Goal: Task Accomplishment & Management: Use online tool/utility

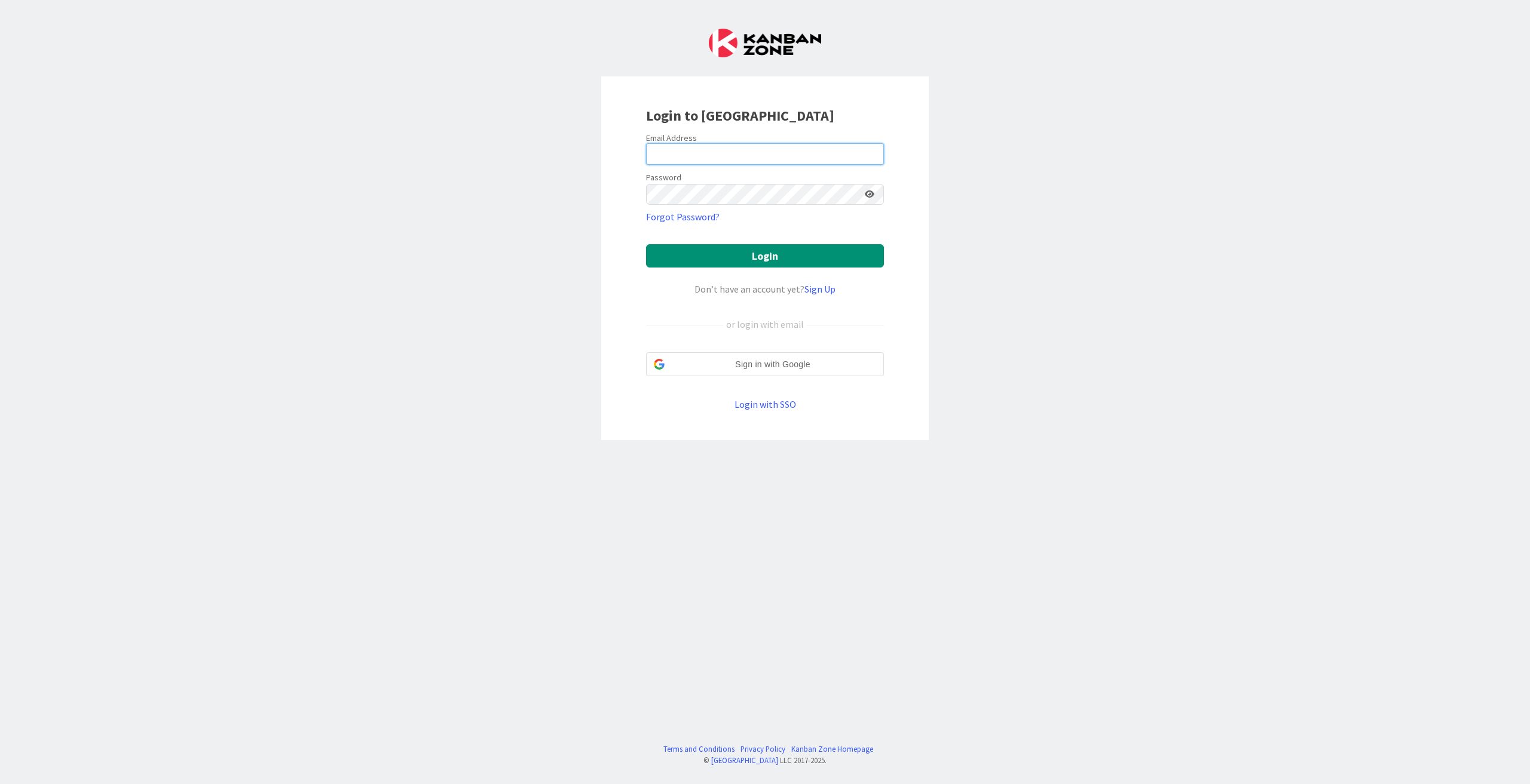
type input "[PERSON_NAME][EMAIL_ADDRESS][DOMAIN_NAME]"
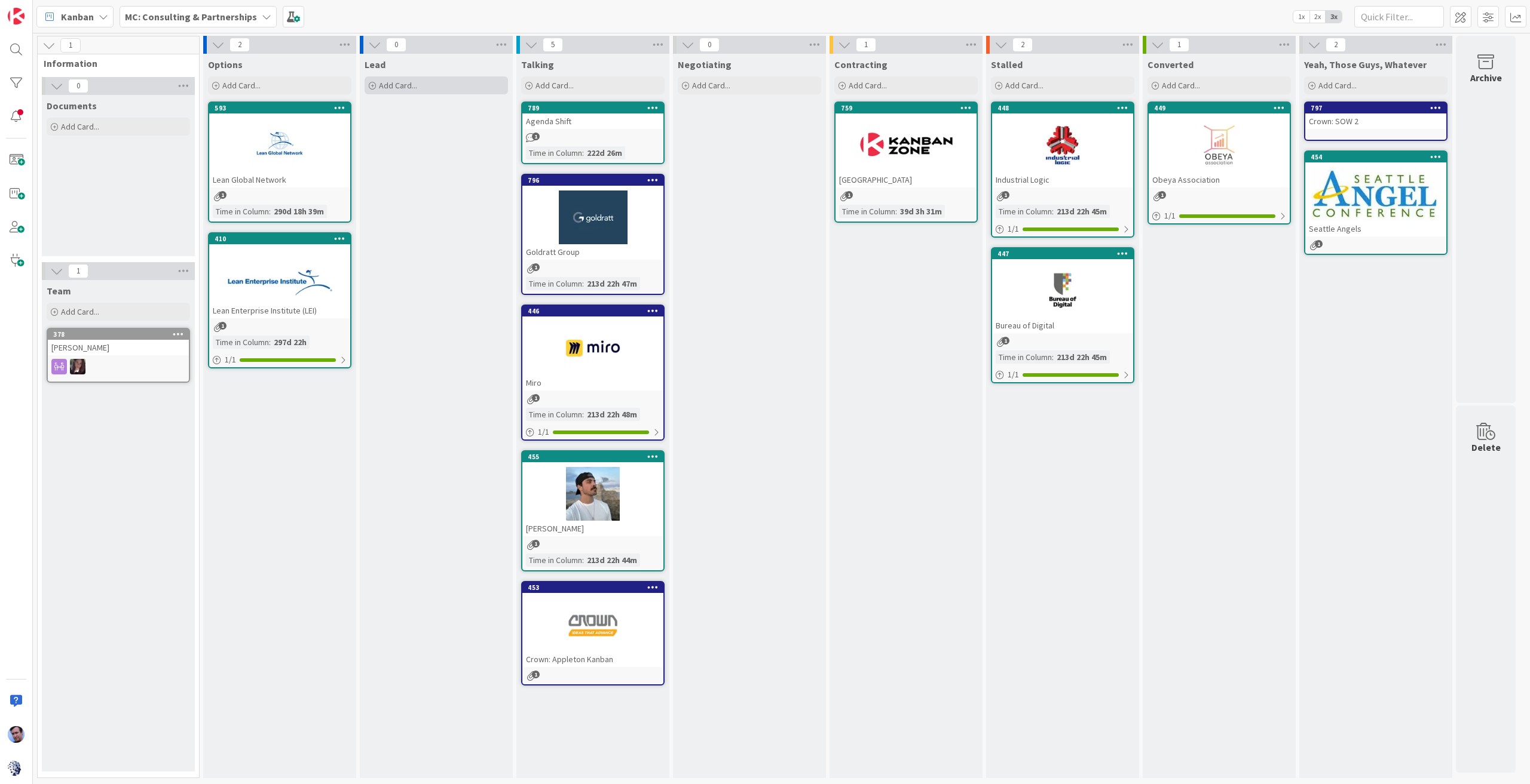
click at [398, 87] on span "Add Card..." at bounding box center [398, 85] width 38 height 11
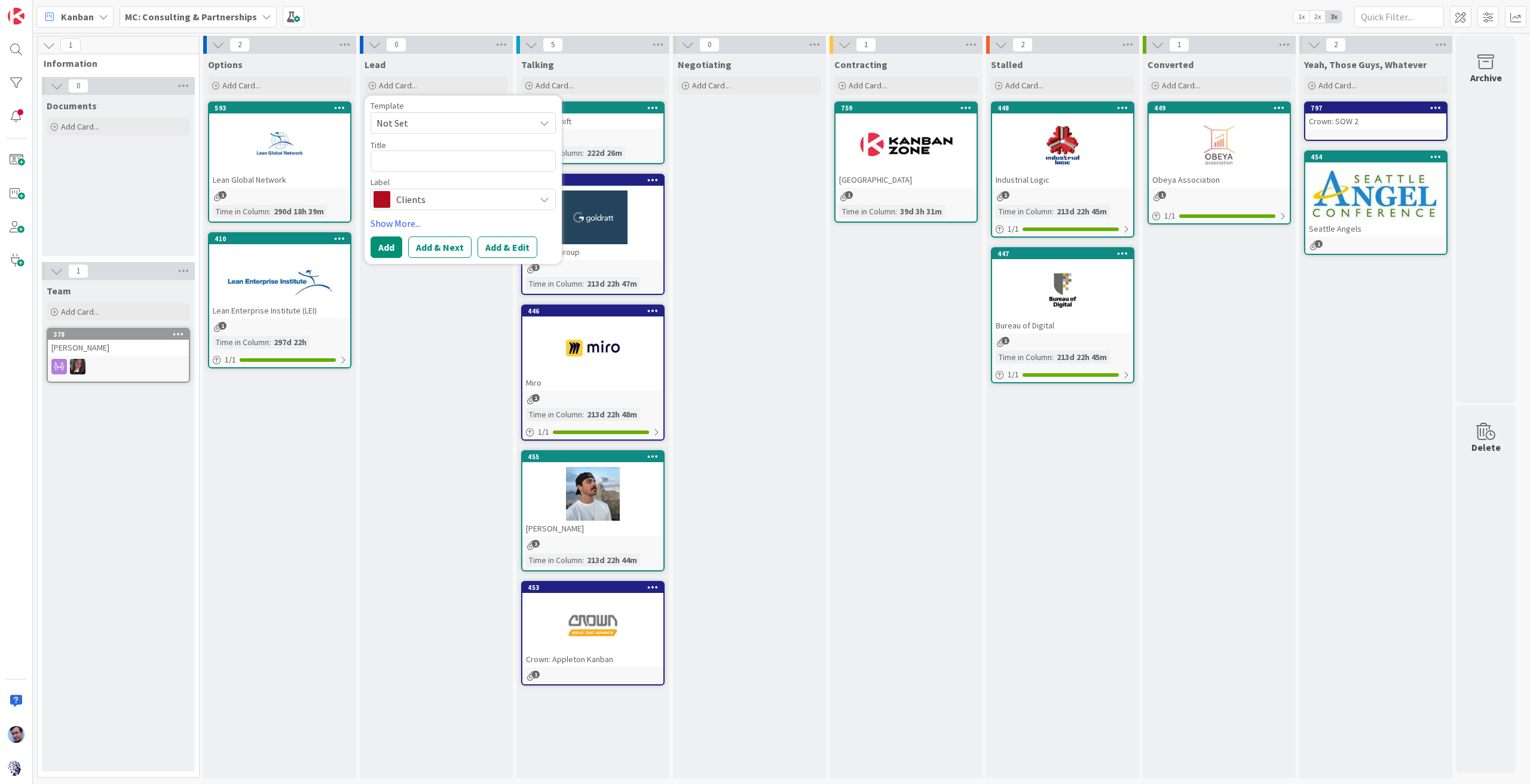
type textarea "x"
type textarea "A"
type textarea "x"
type textarea "AI"
type textarea "x"
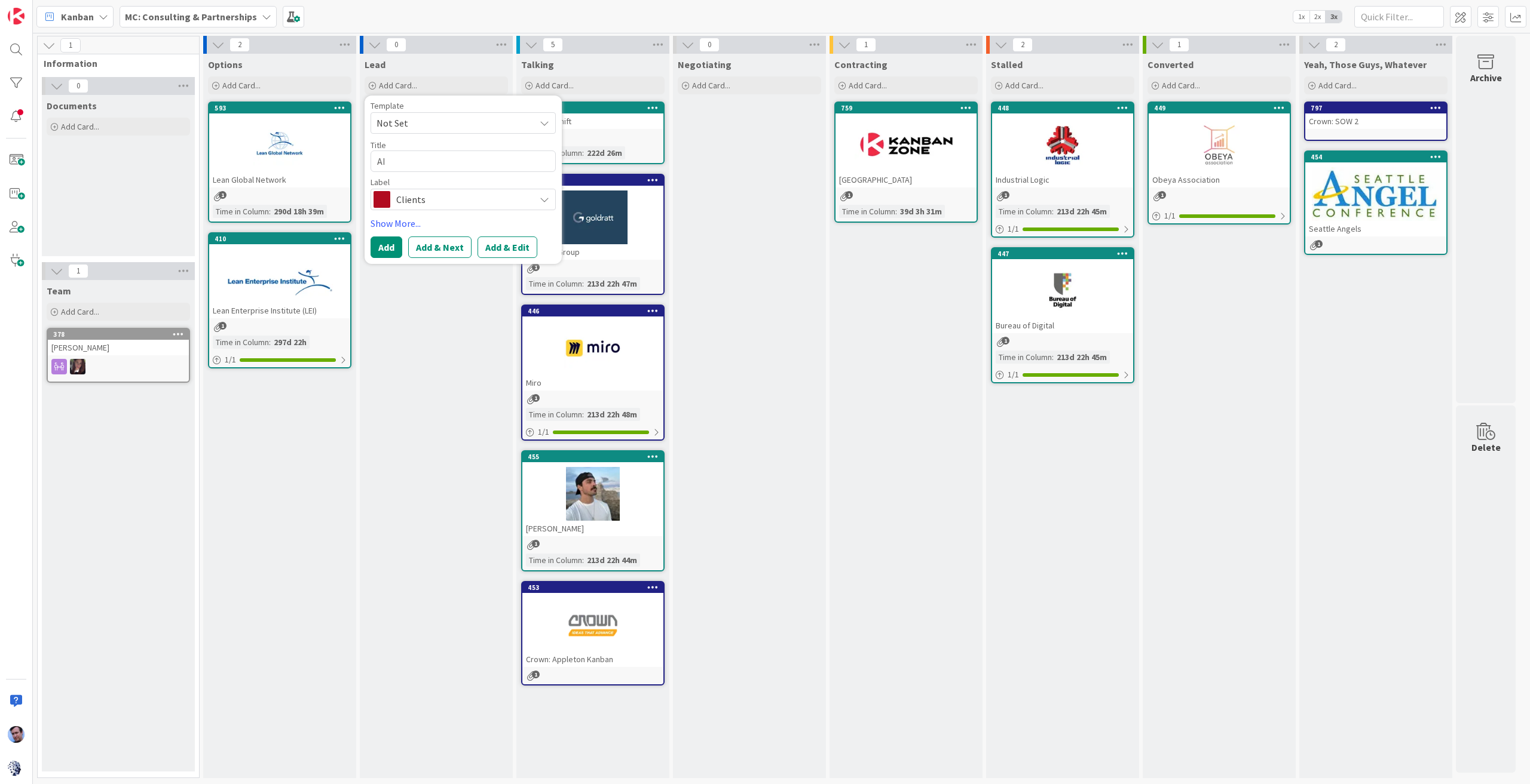
type textarea "AI"
type textarea "x"
type textarea "AI C"
type textarea "x"
type textarea "AI Co"
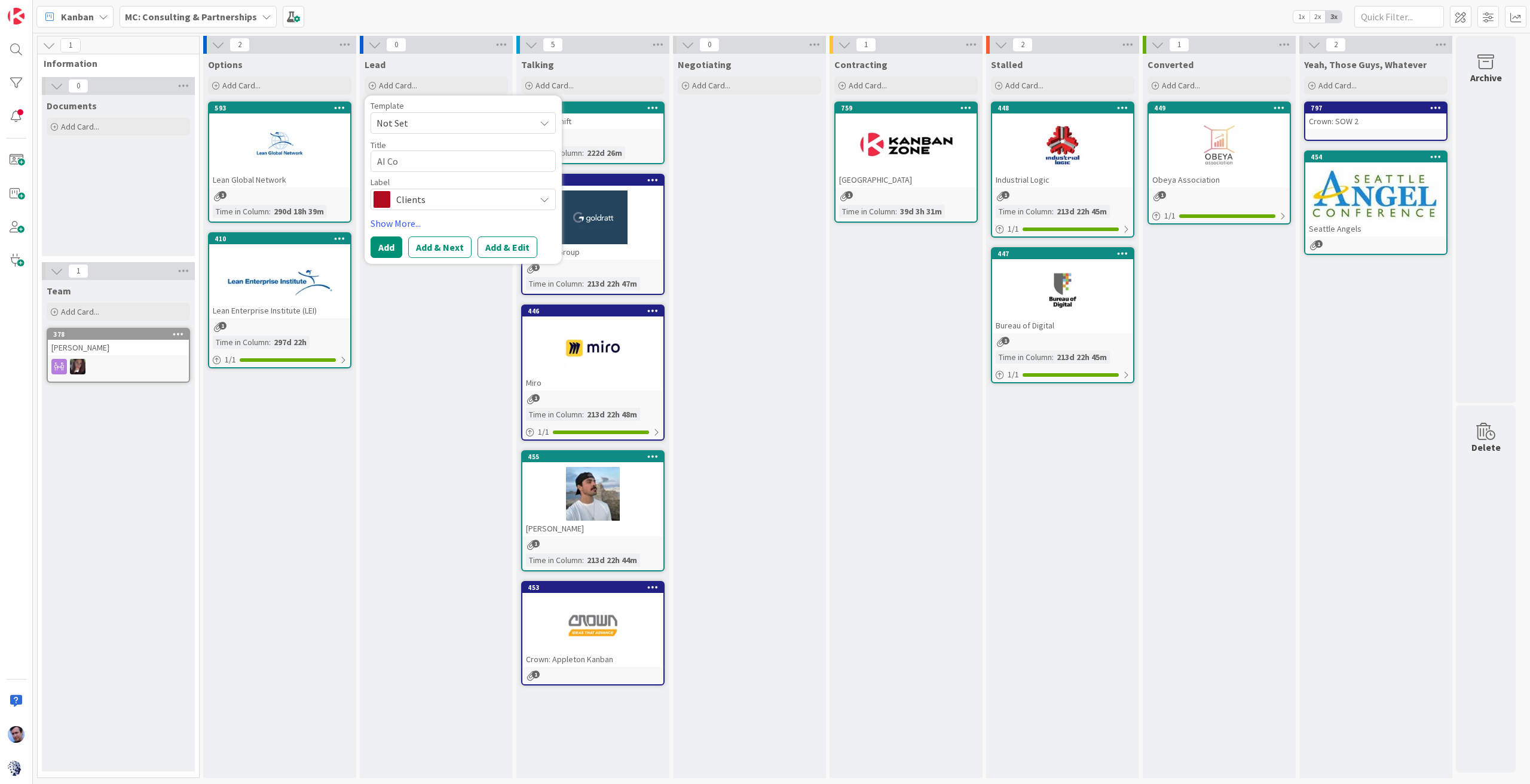
type textarea "x"
type textarea "AI Col"
type textarea "x"
type textarea "AI Coll"
type textarea "x"
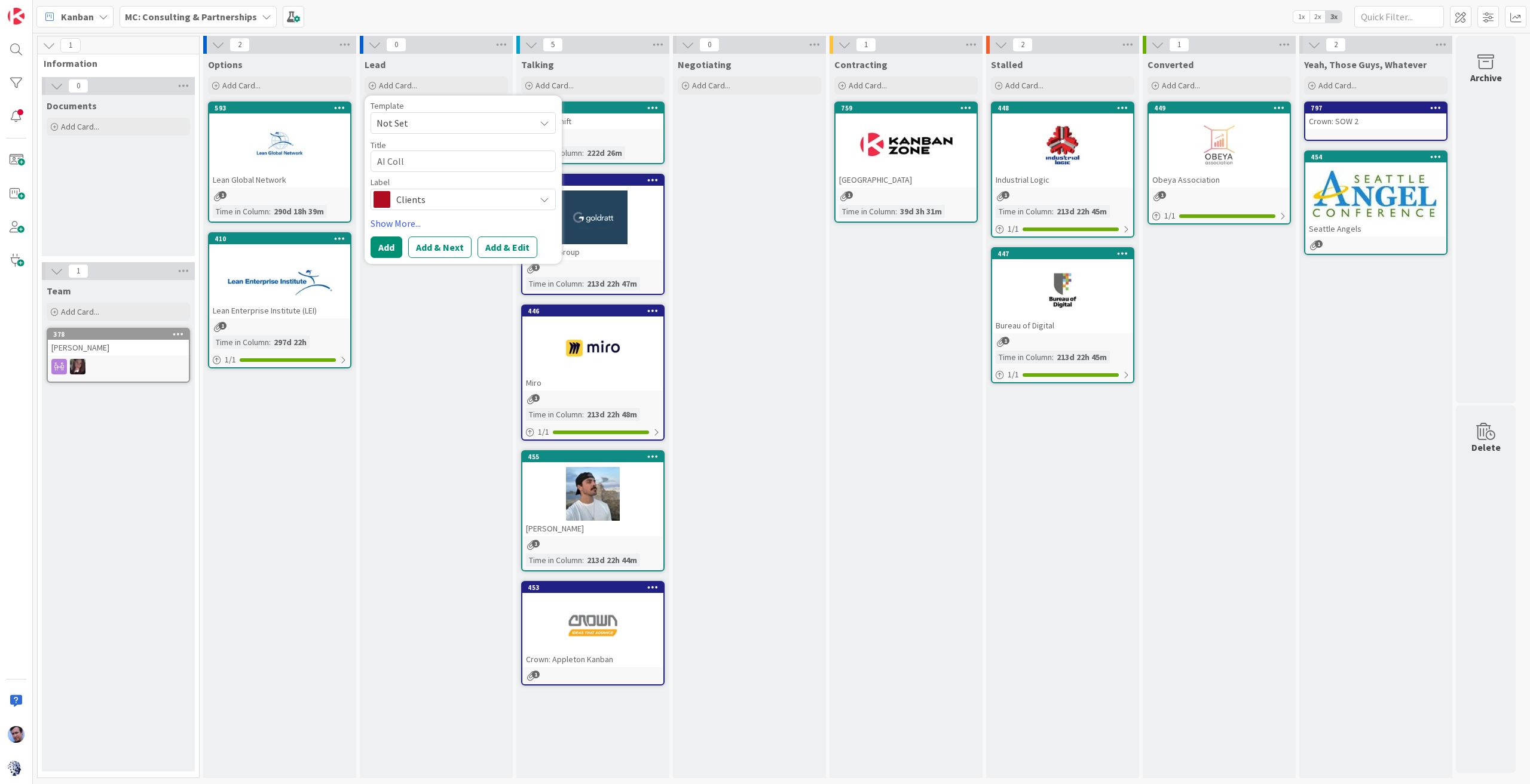
type textarea "AI Colle"
type textarea "x"
type textarea "AI Collec"
type textarea "x"
type textarea "AI Collect"
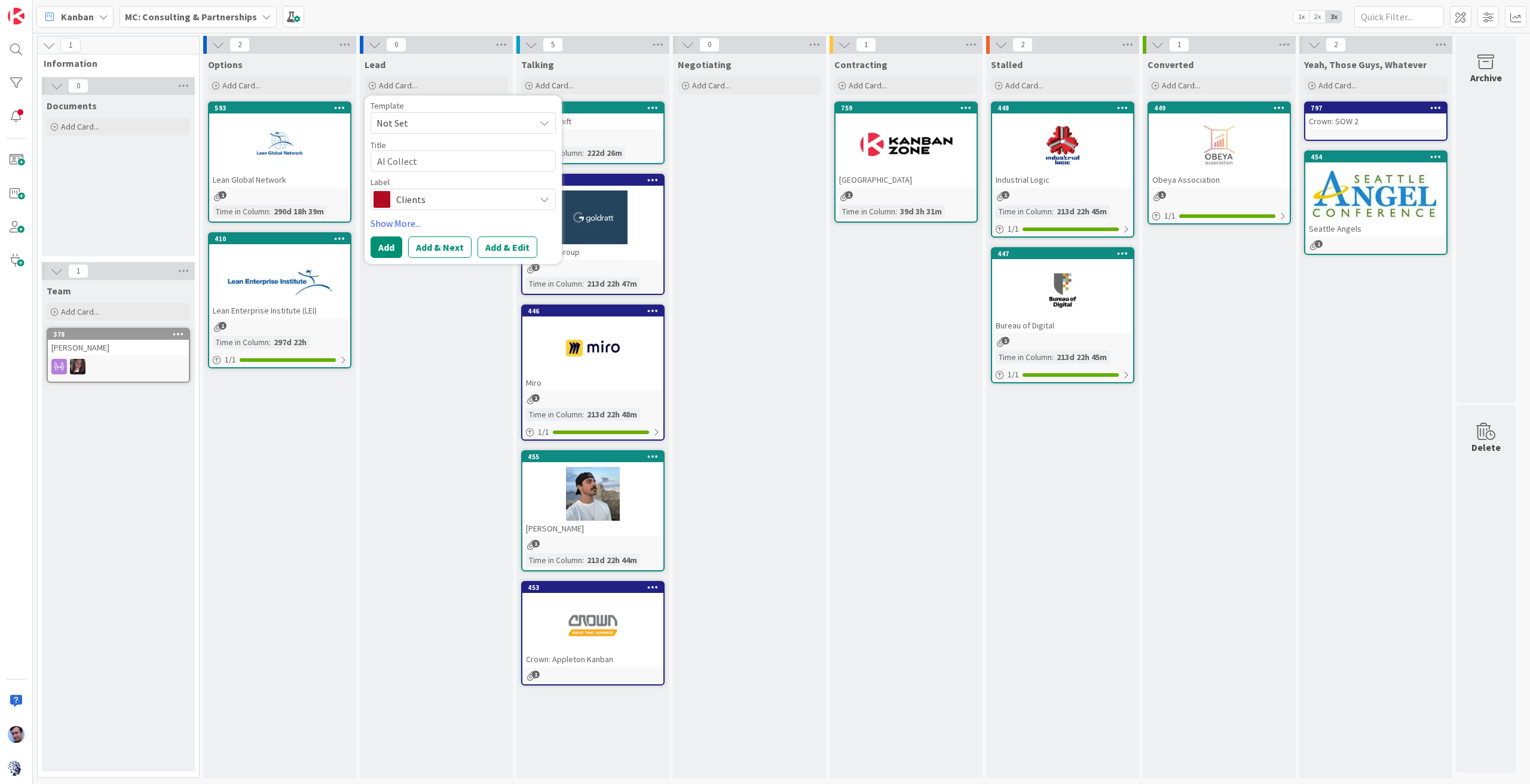
type textarea "x"
type textarea "AI Collecti"
type textarea "x"
type textarea "AI Collectiv"
type textarea "x"
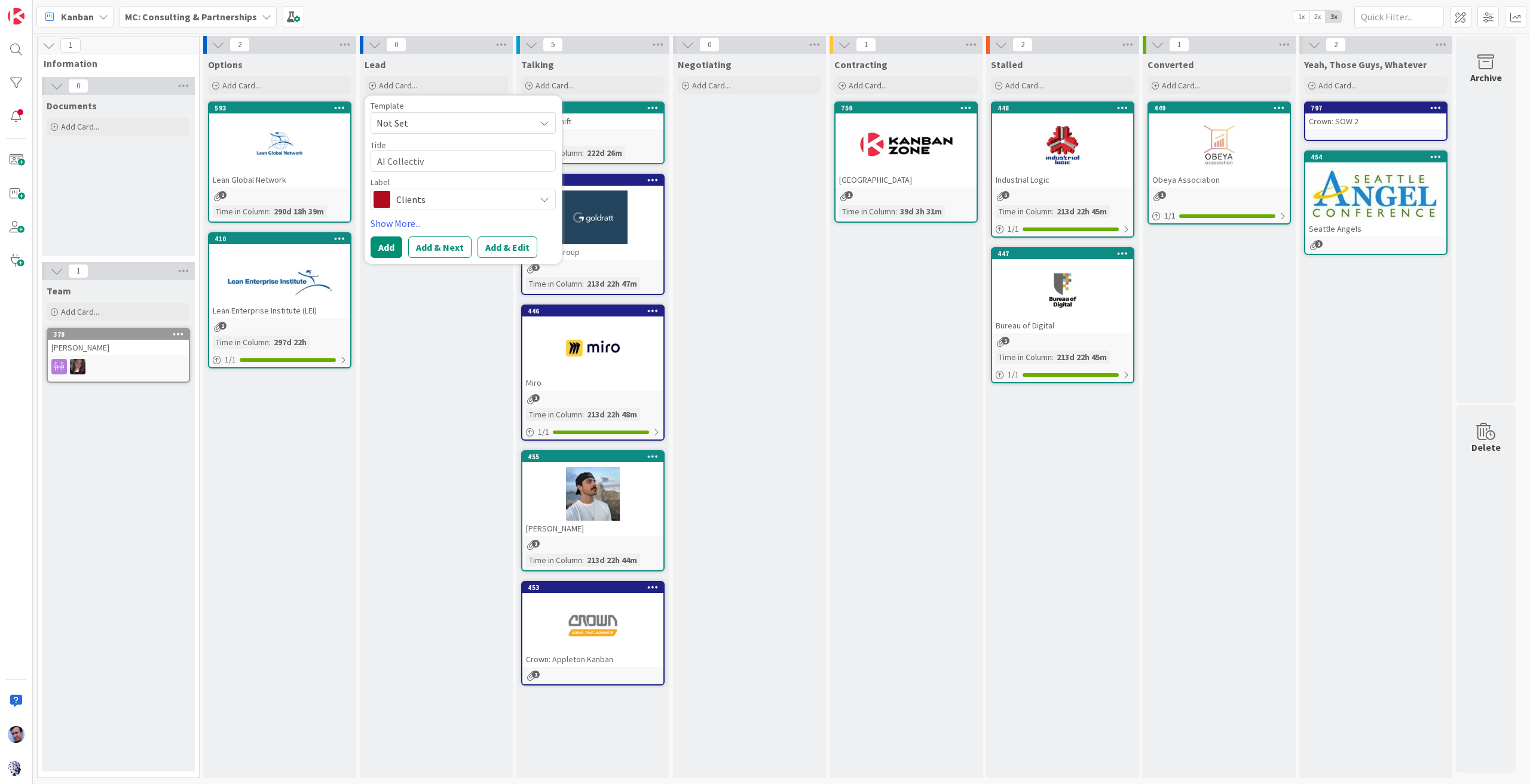
type textarea "AI Collective"
type textarea "x"
type textarea "AI Collective"
type textarea "x"
type textarea "AI Collective T"
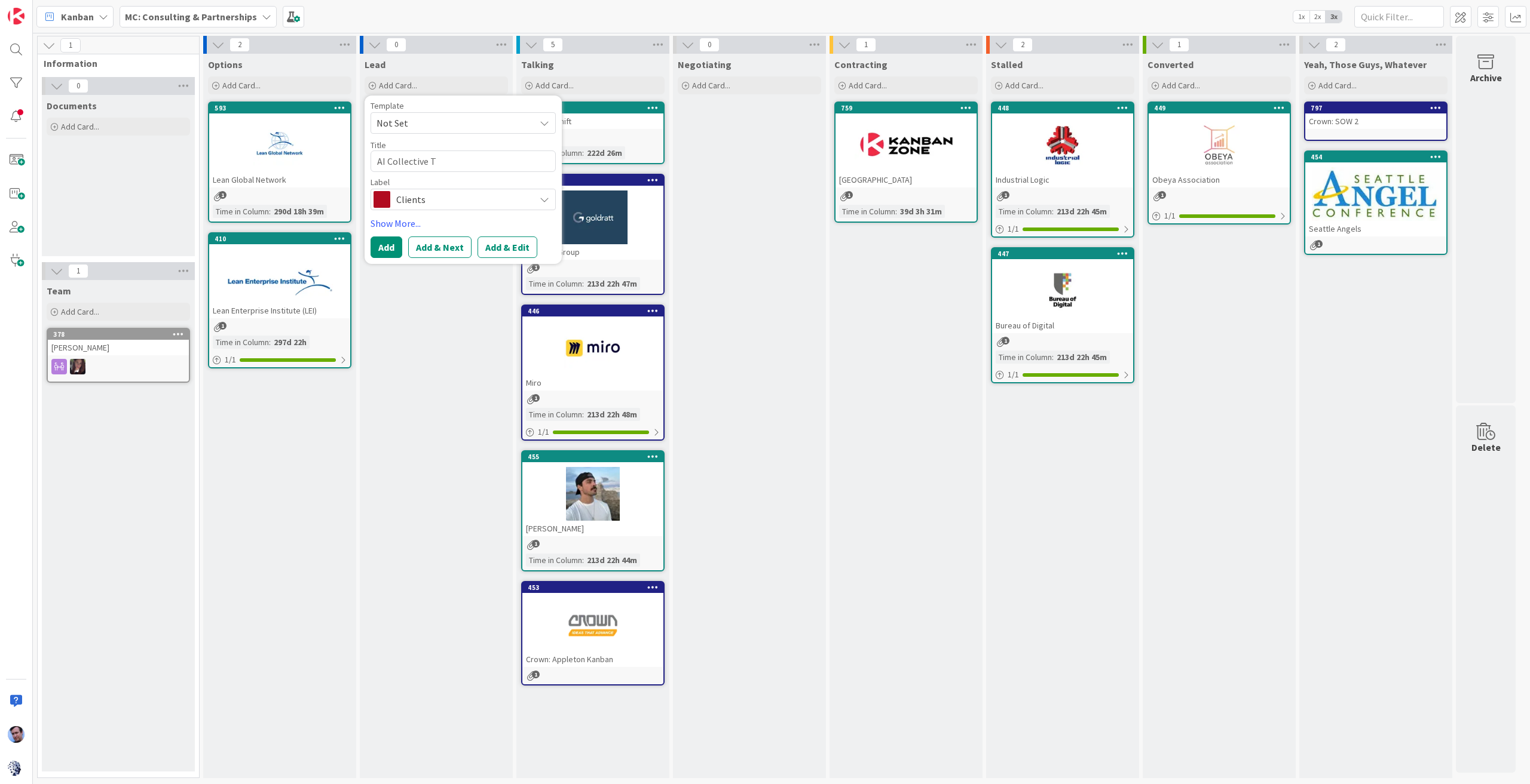
type textarea "x"
type textarea "AI Collective To"
type textarea "x"
type textarea "AI Collective Tor"
type textarea "x"
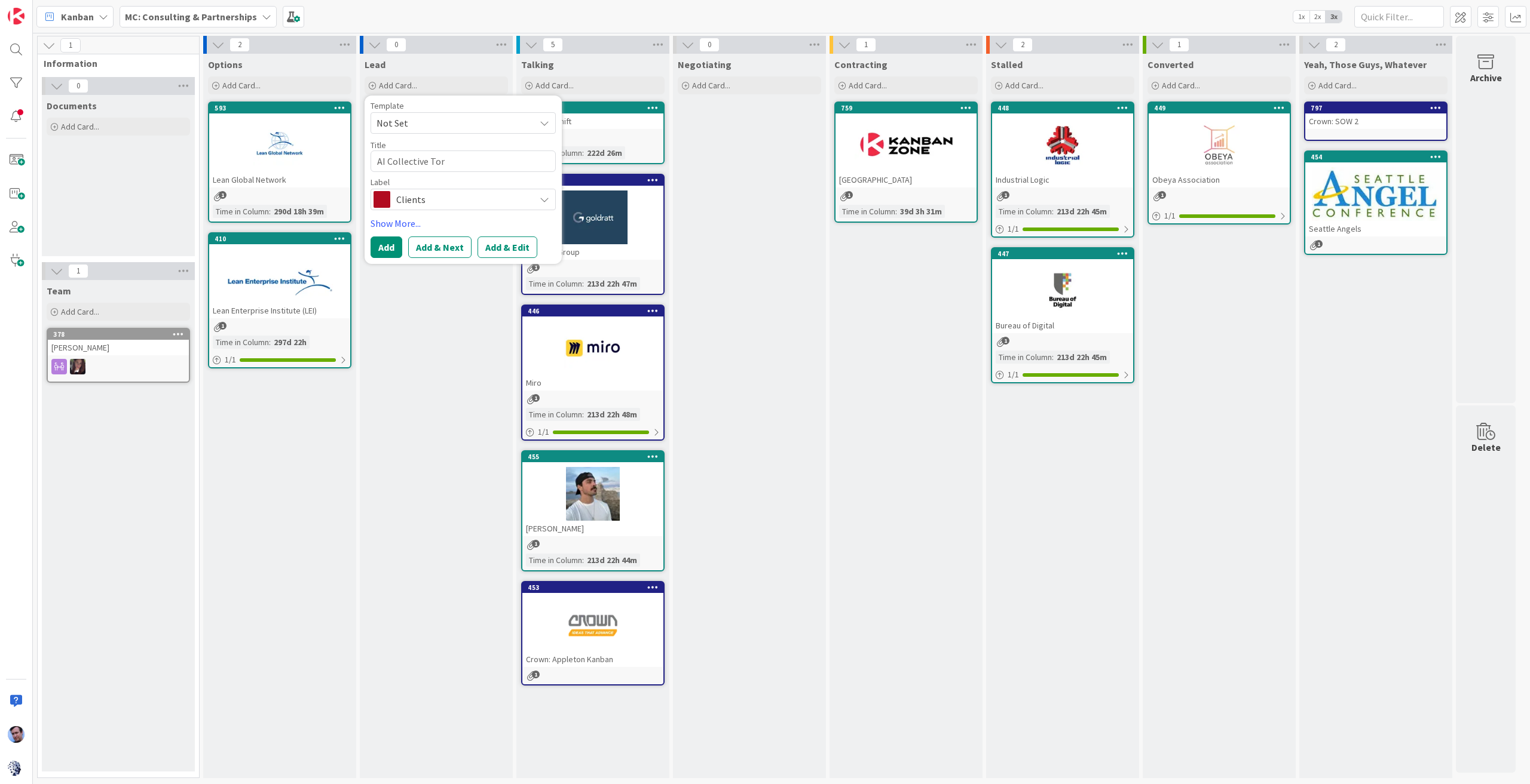
type textarea "AI Collective Toro"
type textarea "x"
type textarea "AI Collective Toron"
type textarea "x"
type textarea "AI Collective Toront"
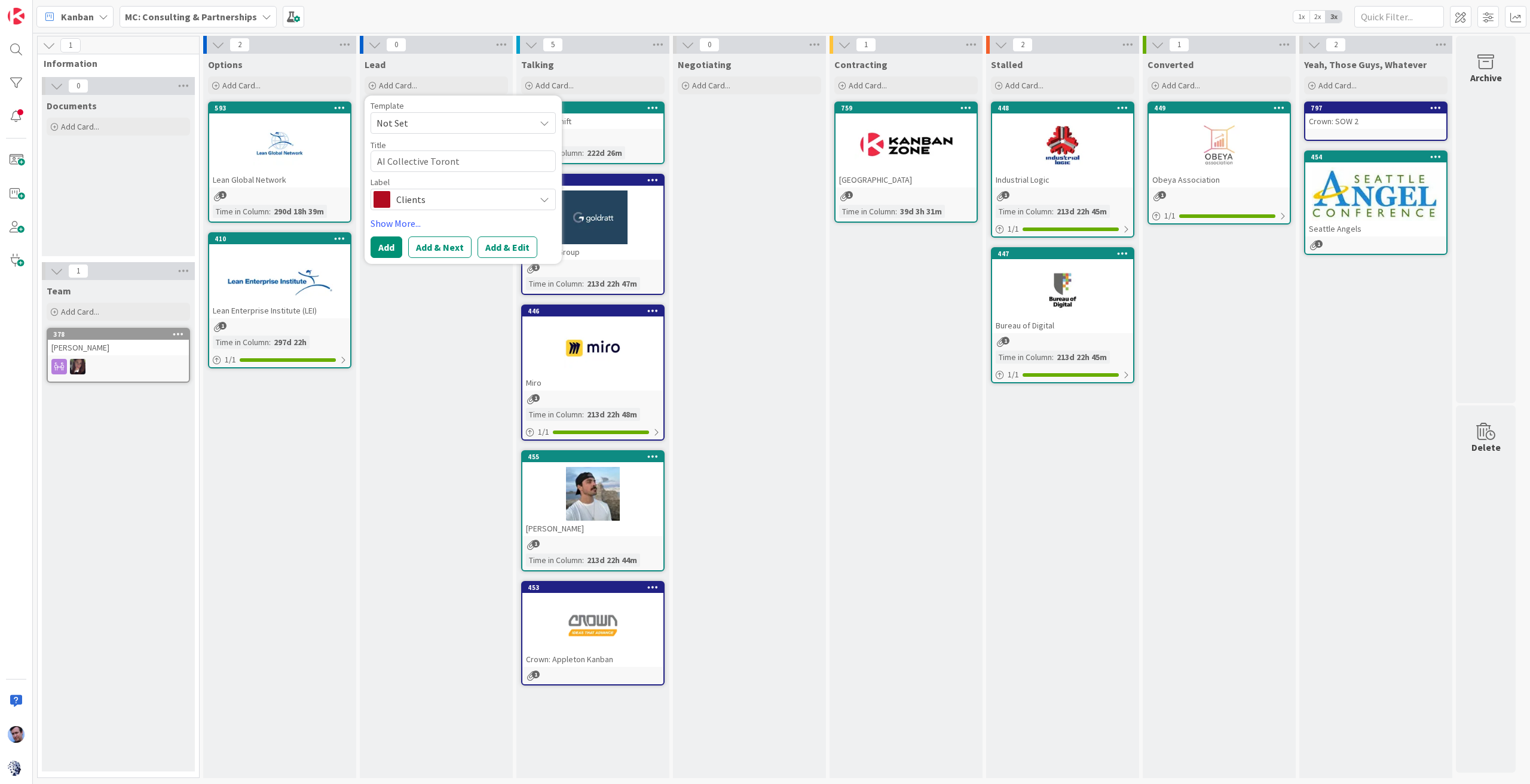
type textarea "x"
type textarea "AI Collective [GEOGRAPHIC_DATA]"
click at [543, 202] on icon at bounding box center [544, 199] width 10 height 9
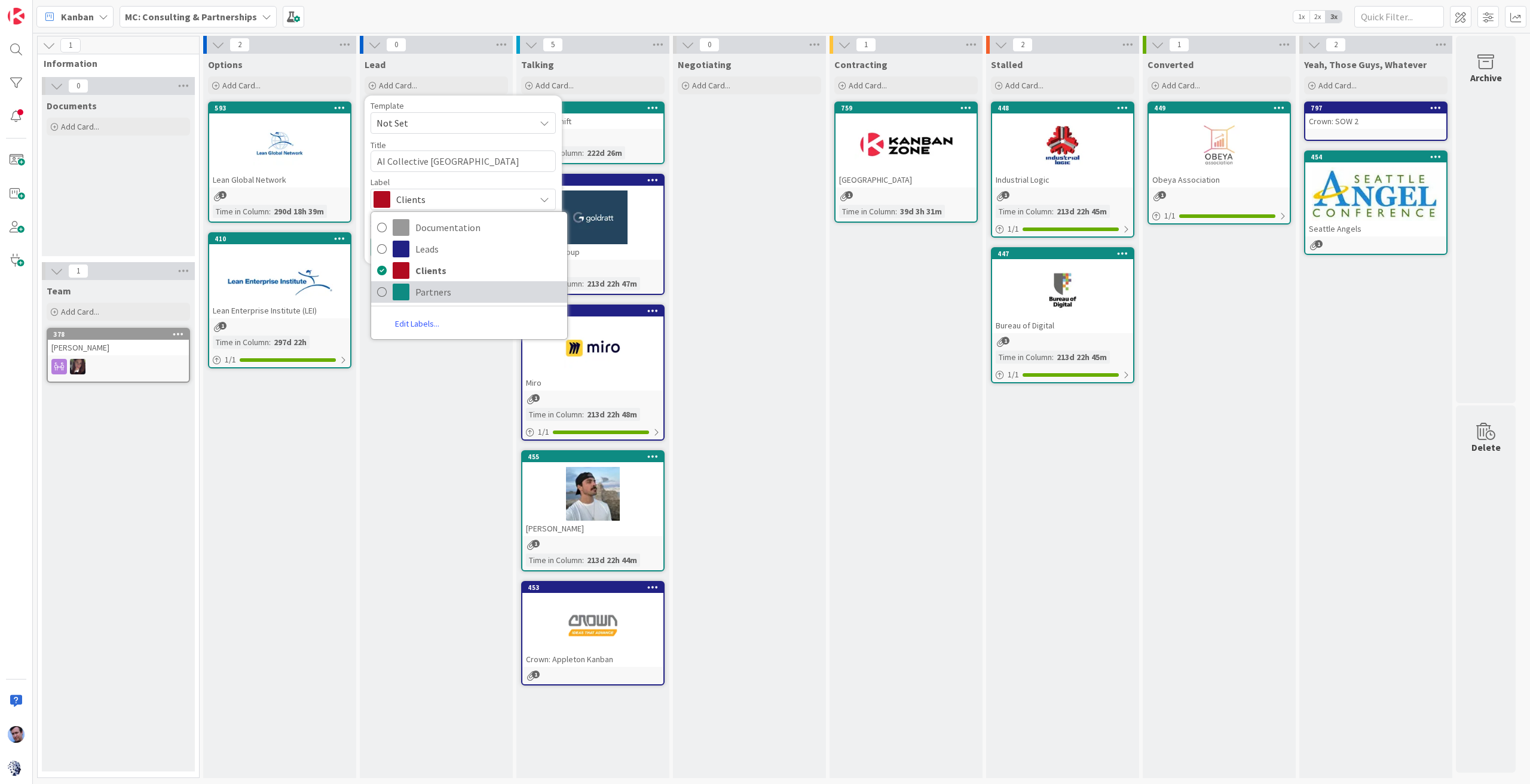
click at [413, 292] on link "Partners" at bounding box center [469, 292] width 196 height 21
type textarea "x"
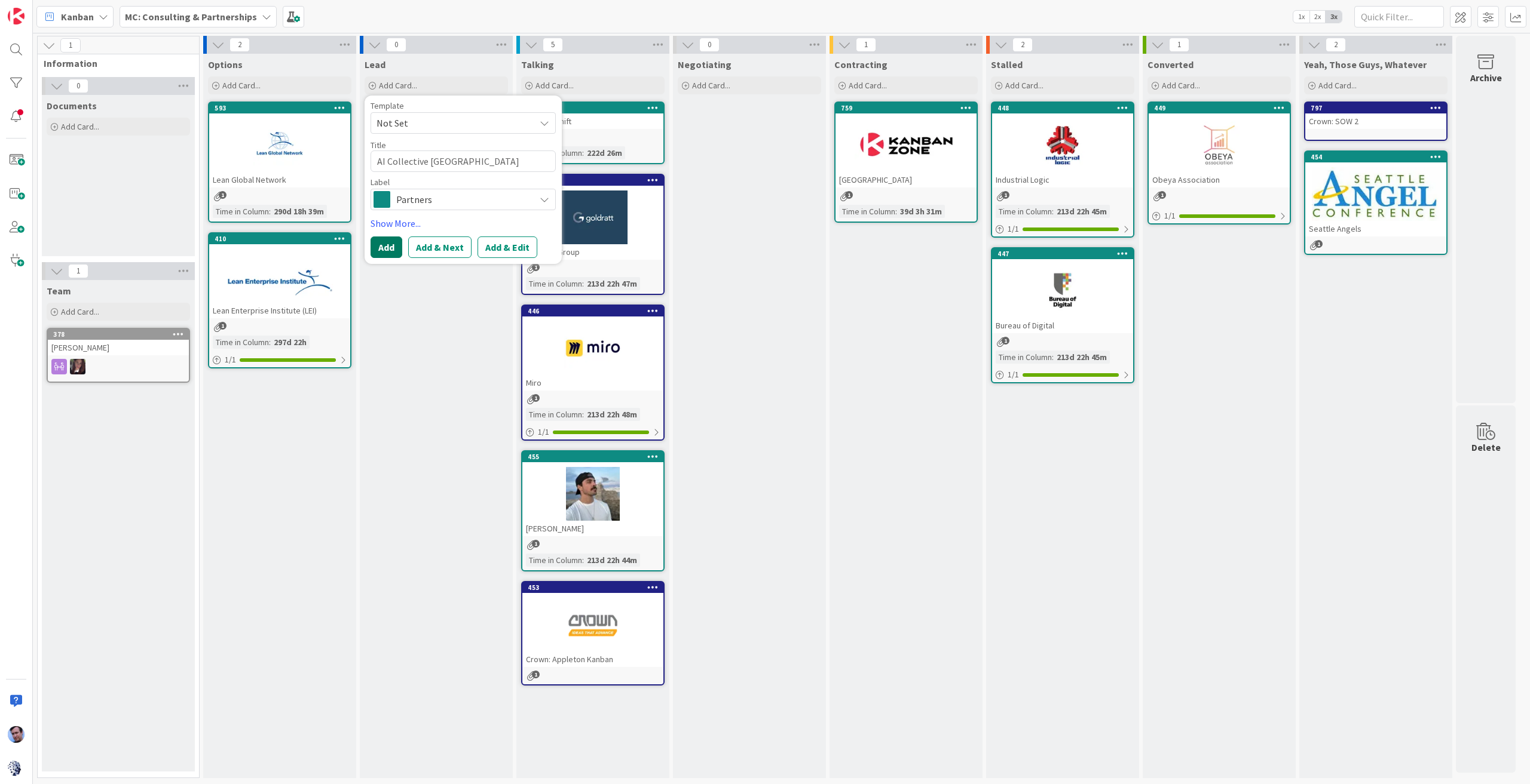
click at [391, 244] on button "Add" at bounding box center [386, 247] width 31 height 21
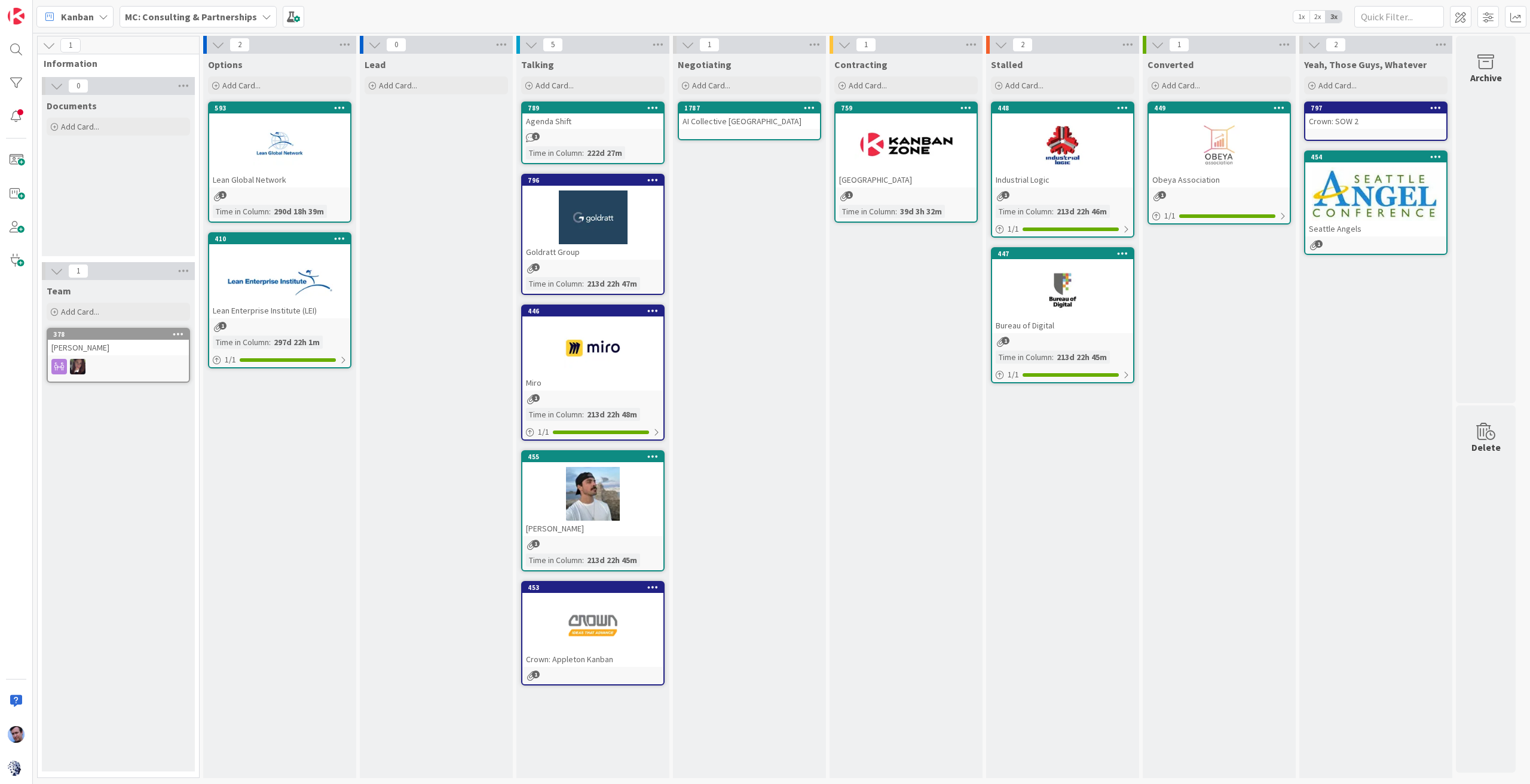
click at [778, 119] on div "AI Collective [GEOGRAPHIC_DATA]" at bounding box center [749, 121] width 141 height 15
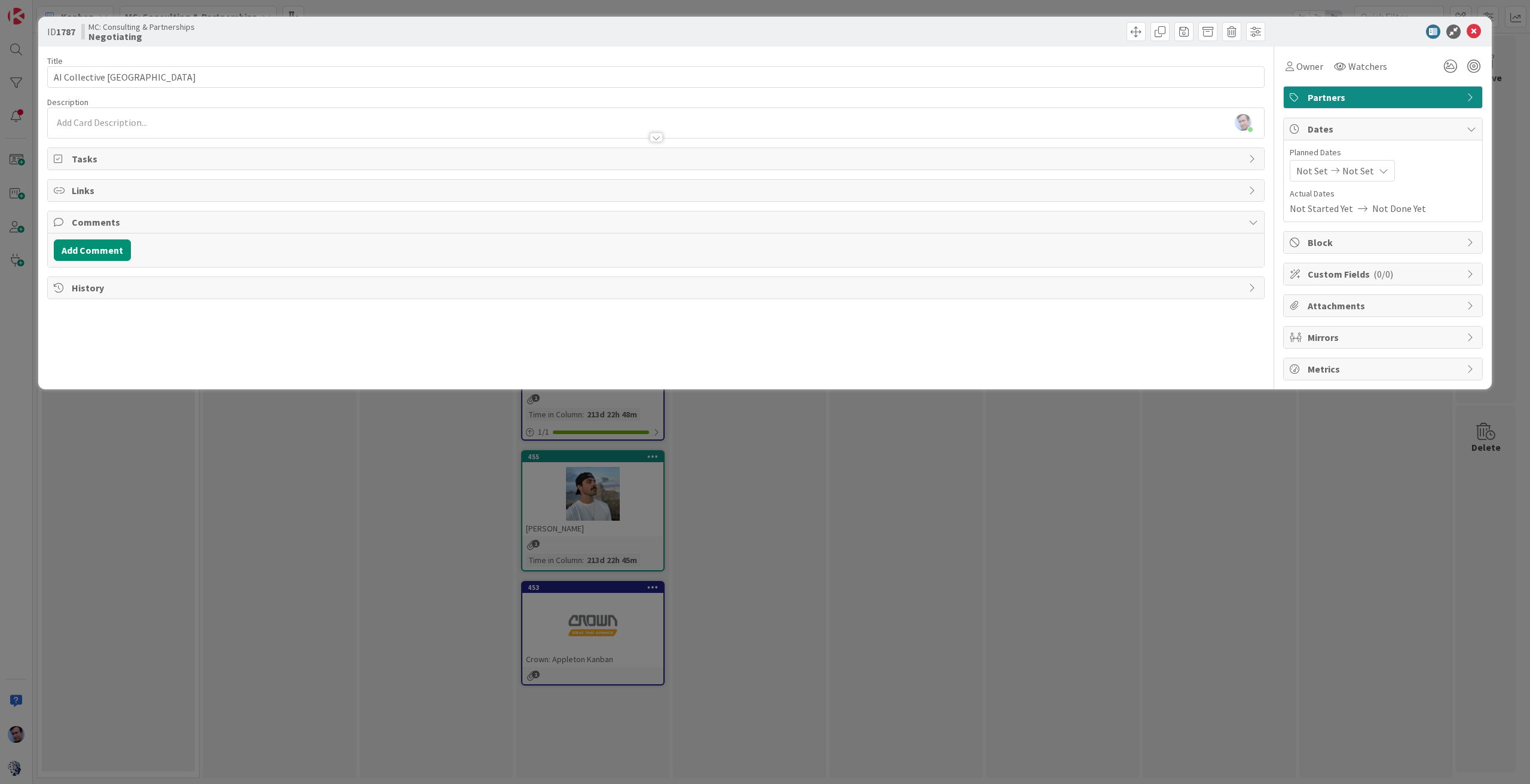
click at [148, 118] on div "[PERSON_NAME] just joined" at bounding box center [656, 123] width 1216 height 30
click at [156, 142] on p at bounding box center [656, 144] width 1204 height 14
click at [87, 264] on button "Add Comment" at bounding box center [92, 275] width 77 height 21
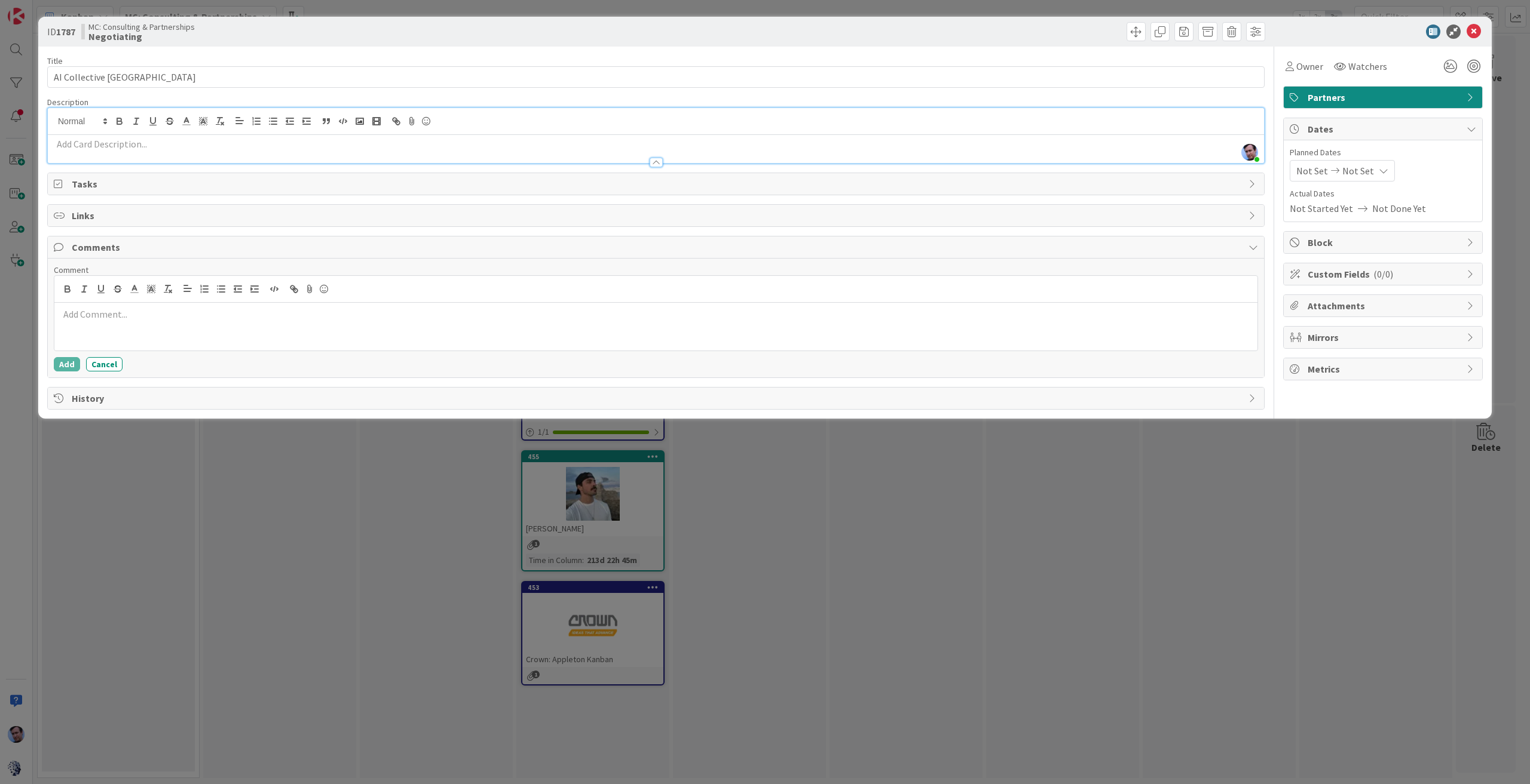
click at [121, 326] on div at bounding box center [656, 326] width 1203 height 47
click at [202, 283] on icon "button" at bounding box center [204, 289] width 11 height 11
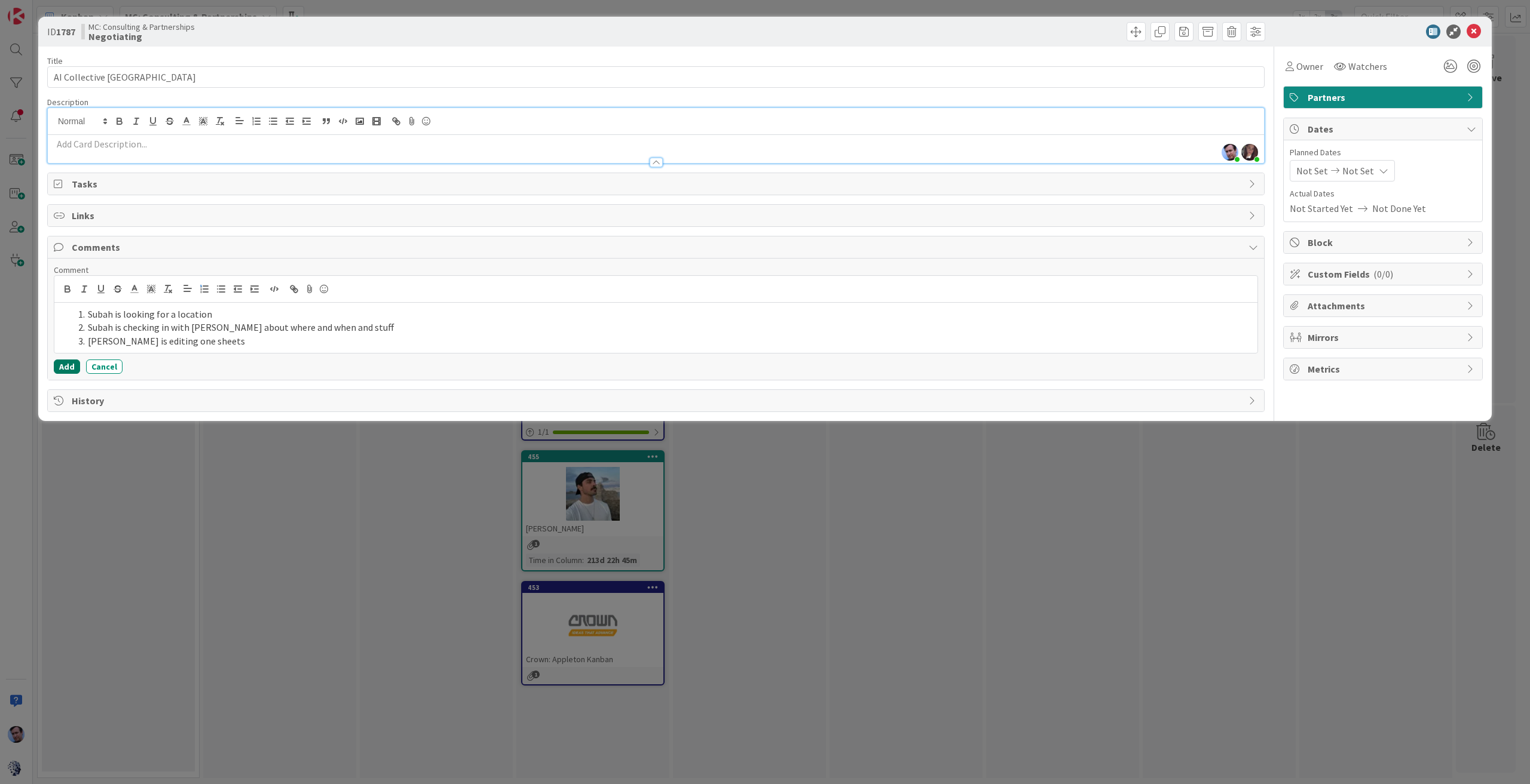
click at [68, 364] on button "Add" at bounding box center [67, 367] width 26 height 15
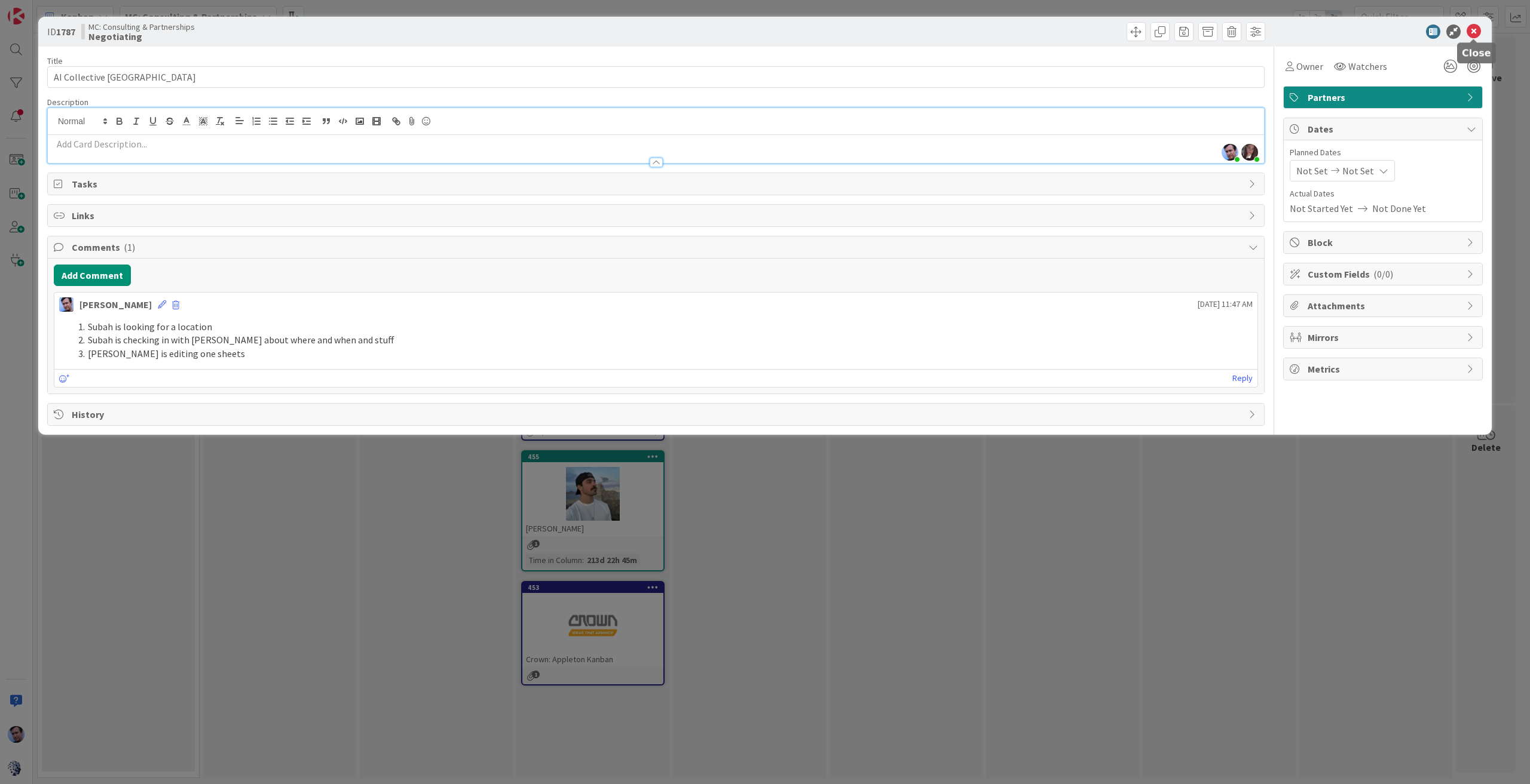
click at [1480, 28] on icon at bounding box center [1474, 32] width 15 height 15
